Goal: Transaction & Acquisition: Purchase product/service

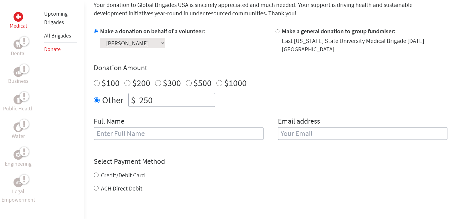
scroll to position [171, 0]
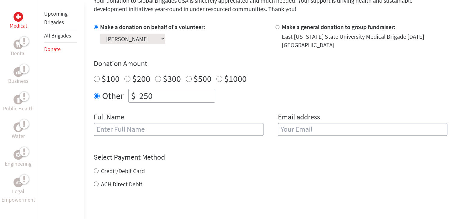
click at [213, 127] on input "text" at bounding box center [178, 129] width 169 height 13
type input "[PERSON_NAME]"
click at [337, 132] on input "email" at bounding box center [362, 129] width 169 height 13
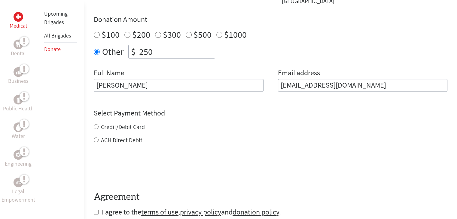
scroll to position [221, 0]
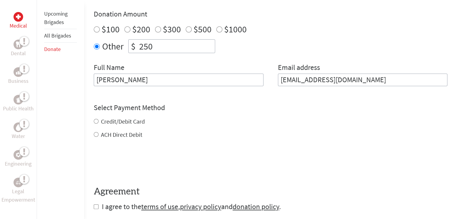
type input "[EMAIL_ADDRESS][DOMAIN_NAME]"
click at [142, 124] on div "Credit/Debit Card ACH Direct Debit" at bounding box center [271, 128] width 354 height 22
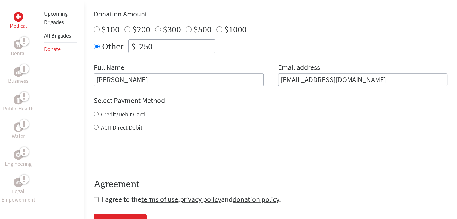
click at [96, 114] on input "Credit/Debit Card" at bounding box center [96, 114] width 5 height 5
radio input "true"
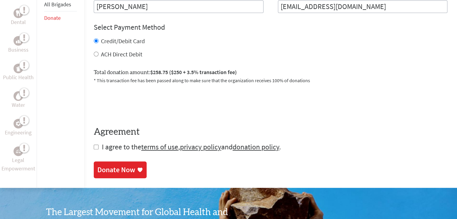
scroll to position [298, 0]
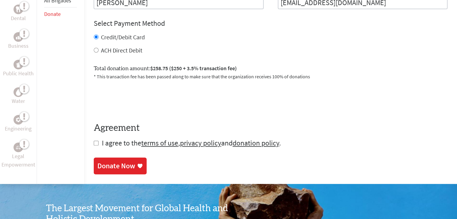
click at [96, 142] on input "checkbox" at bounding box center [96, 143] width 5 height 5
checkbox input "true"
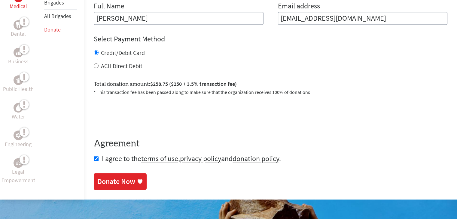
scroll to position [297, 0]
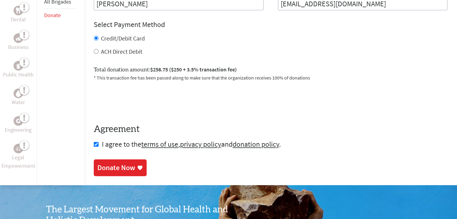
click at [107, 164] on div "Donate Now" at bounding box center [116, 168] width 38 height 10
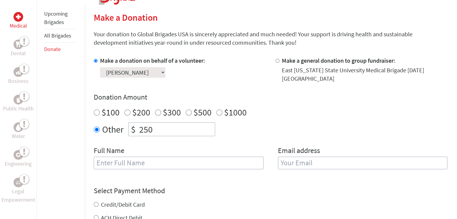
scroll to position [138, 0]
click at [280, 60] on div at bounding box center [279, 69] width 6 height 26
click at [276, 60] on input "Make a general donation to group fundraiser:" at bounding box center [278, 60] width 4 height 4
radio input "true"
click at [95, 61] on input "Make a donation on behalf of a volunteer:" at bounding box center [96, 60] width 4 height 4
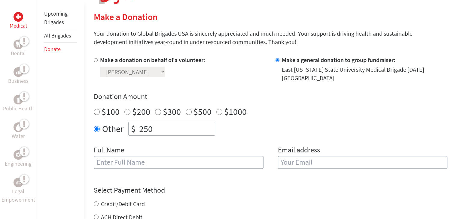
radio input "true"
click at [168, 163] on input "text" at bounding box center [178, 162] width 169 height 13
type input "[PERSON_NAME]"
click at [312, 165] on input "email" at bounding box center [362, 162] width 169 height 13
type input "[EMAIL_ADDRESS][DOMAIN_NAME]"
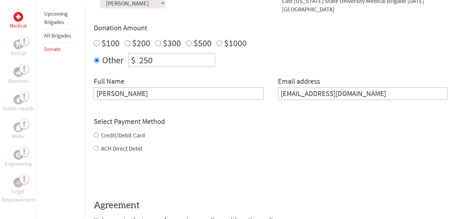
scroll to position [211, 0]
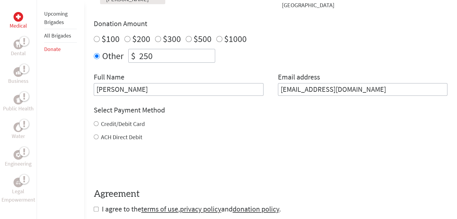
click at [97, 130] on div "Credit/Debit Card ACH Direct Debit" at bounding box center [271, 131] width 354 height 22
click at [97, 124] on input "Credit/Debit Card" at bounding box center [96, 123] width 5 height 5
radio input "true"
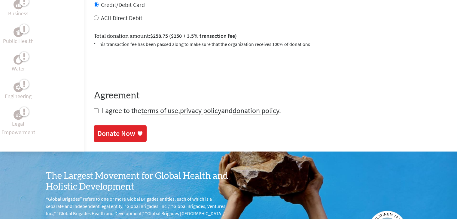
scroll to position [336, 0]
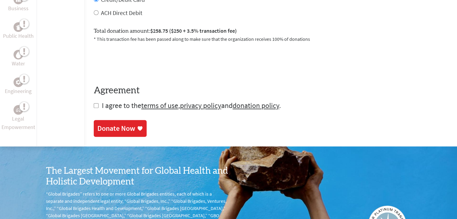
click at [96, 107] on input "checkbox" at bounding box center [96, 105] width 5 height 5
checkbox input "true"
click at [102, 123] on link "Donate Now" at bounding box center [120, 129] width 53 height 17
